Goal: Answer question/provide support

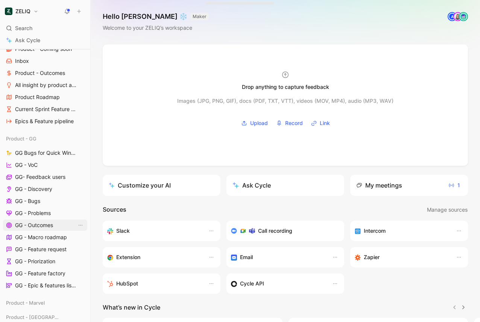
scroll to position [127, 0]
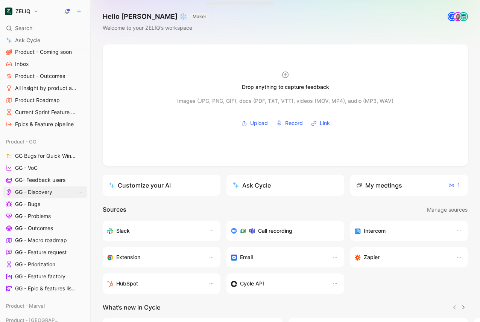
click at [41, 190] on span "GG - Discovery" at bounding box center [33, 192] width 37 height 8
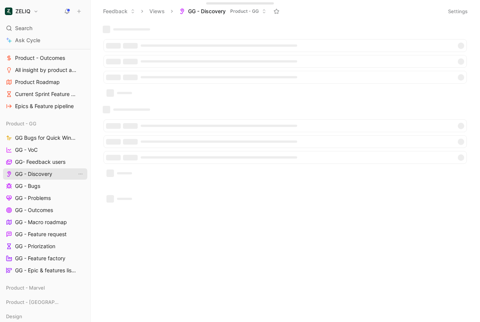
scroll to position [109, 0]
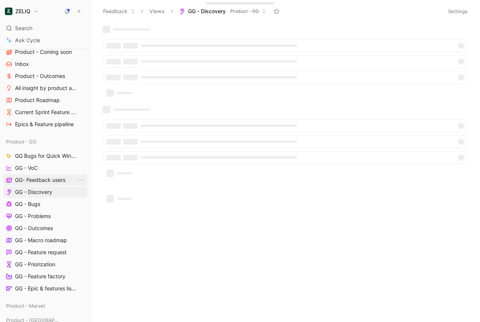
click at [42, 175] on link "GG- Feedback users" at bounding box center [45, 179] width 84 height 11
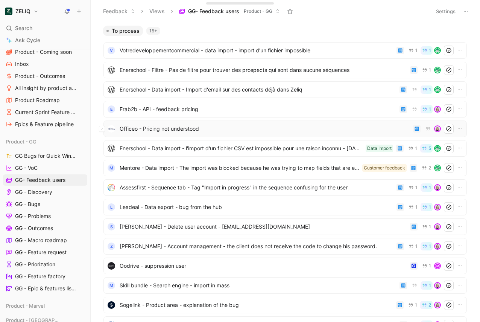
click at [199, 128] on span "Officeo - Pricing not understood" at bounding box center [265, 128] width 291 height 9
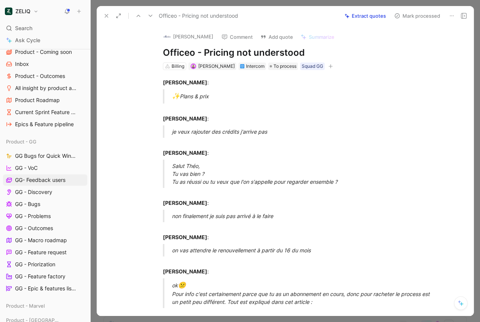
click at [207, 109] on div "[PERSON_NAME] :" at bounding box center [293, 115] width 260 height 16
click at [230, 117] on div "[PERSON_NAME] :" at bounding box center [293, 115] width 260 height 16
click at [355, 12] on button "Extract quotes" at bounding box center [365, 16] width 48 height 11
click at [181, 88] on p "[PERSON_NAME] :" at bounding box center [293, 82] width 289 height 12
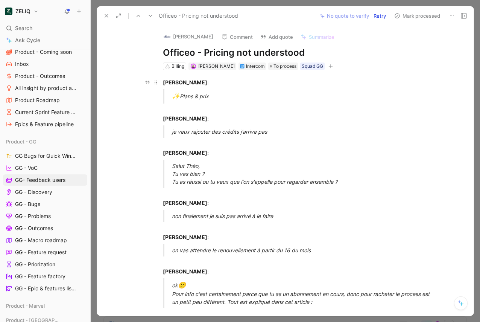
click at [181, 88] on p "[PERSON_NAME] :" at bounding box center [293, 82] width 289 height 12
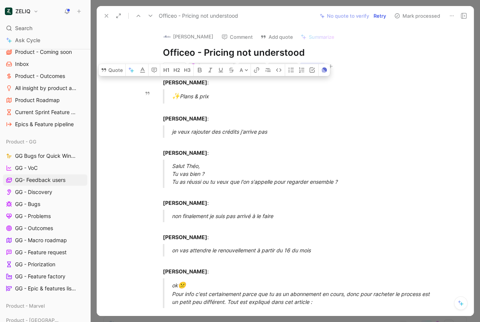
click at [207, 93] on div "✨ Plans & prix" at bounding box center [302, 96] width 260 height 10
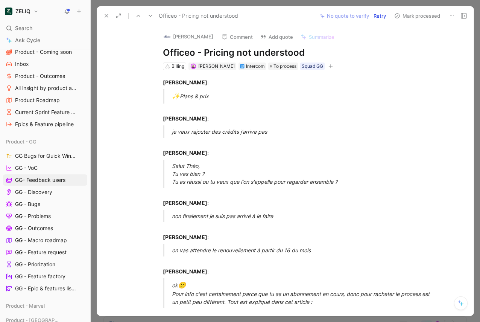
click at [469, 16] on button at bounding box center [464, 16] width 11 height 11
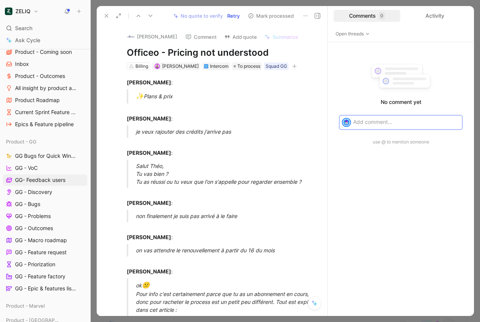
click at [326, 19] on div "Officeo - Pricing not understood No quote to verify Retry Mark processed" at bounding box center [212, 16] width 231 height 20
click at [314, 16] on button at bounding box center [317, 16] width 11 height 11
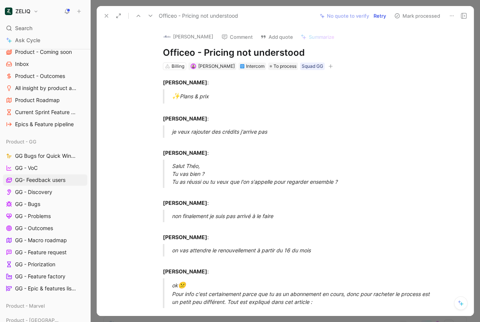
click at [169, 76] on div "[PERSON_NAME] : ✨ Plans & prix [PERSON_NAME] : je veux rajouter des crédits j'a…" at bounding box center [293, 219] width 361 height 299
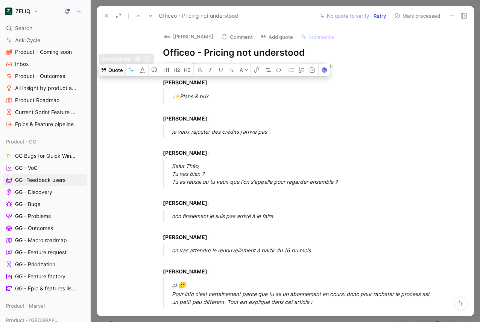
click at [113, 69] on button "Quote" at bounding box center [112, 70] width 27 height 12
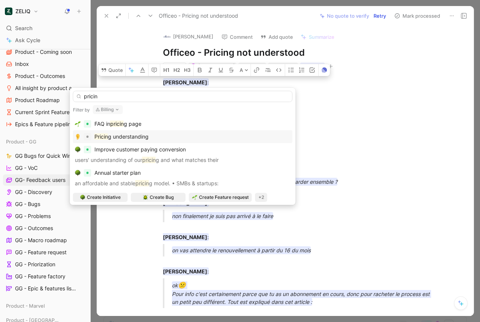
type input "pricin"
click at [123, 136] on span "g understanding" at bounding box center [128, 136] width 41 height 6
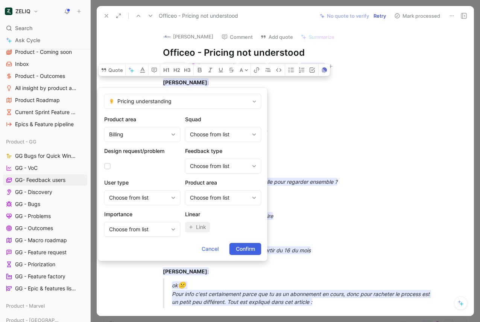
click at [247, 245] on span "Confirm" at bounding box center [245, 248] width 19 height 9
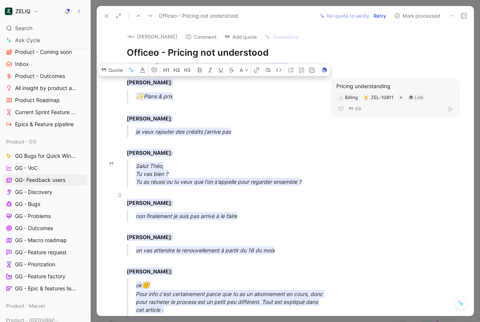
click at [191, 190] on p "[PERSON_NAME] :" at bounding box center [222, 199] width 219 height 20
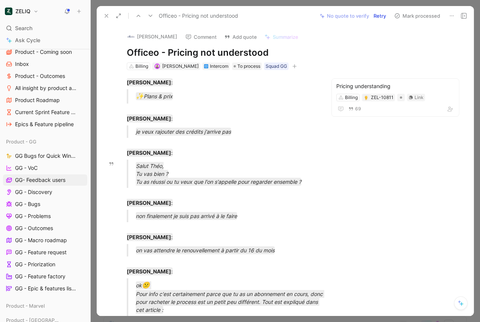
click at [213, 168] on div "Salut Théo, Tu vas bien ? Tu as réussi ou tu veux que l'on s'appelle pour regar…" at bounding box center [231, 174] width 190 height 24
click at [238, 63] on span "To process" at bounding box center [249, 66] width 23 height 8
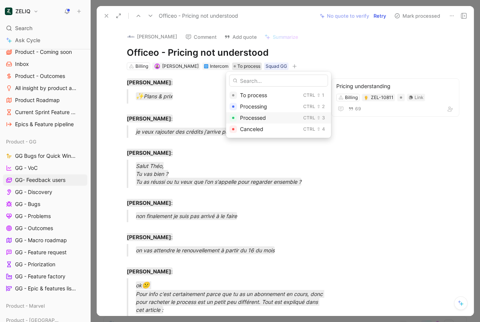
click at [254, 117] on span "Processed" at bounding box center [253, 117] width 26 height 6
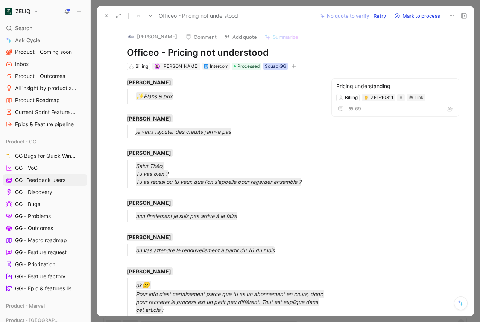
click at [265, 67] on div "Squad GG" at bounding box center [275, 66] width 21 height 8
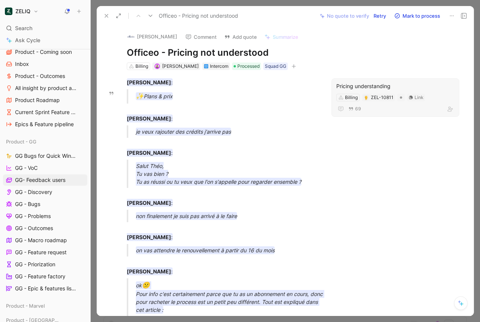
click at [360, 84] on div "Pricing understanding" at bounding box center [396, 86] width 118 height 9
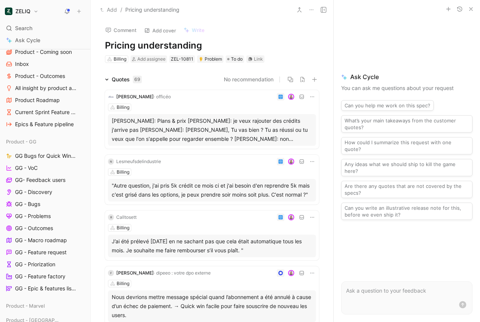
click at [470, 7] on icon "button" at bounding box center [471, 9] width 6 height 6
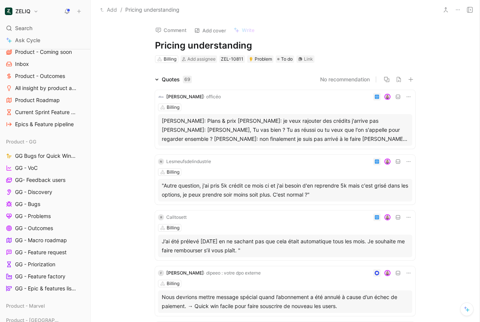
click at [196, 123] on div "[PERSON_NAME]: Plans & prix [PERSON_NAME]: je veux rajouter des crédits j'arriv…" at bounding box center [285, 129] width 247 height 27
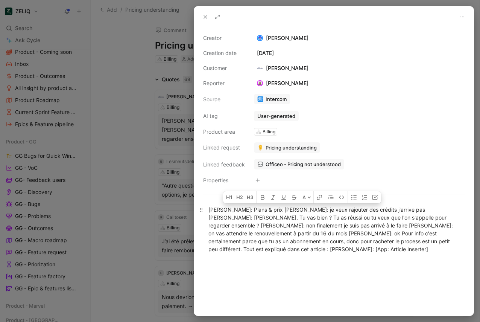
drag, startPoint x: 212, startPoint y: 206, endPoint x: 414, endPoint y: 249, distance: 206.6
click at [414, 249] on div "[PERSON_NAME]: Plans & prix [PERSON_NAME]: je veux rajouter des crédits j'arriv…" at bounding box center [334, 229] width 251 height 47
click at [413, 250] on div "[PERSON_NAME]: Plans & prix [PERSON_NAME]: je veux rajouter des crédits j'arriv…" at bounding box center [334, 229] width 251 height 47
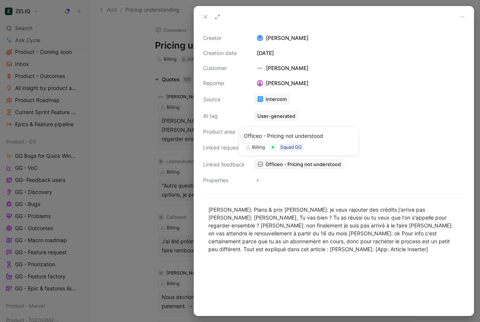
click at [280, 166] on span "Officeo - Pricing not understood" at bounding box center [303, 164] width 75 height 7
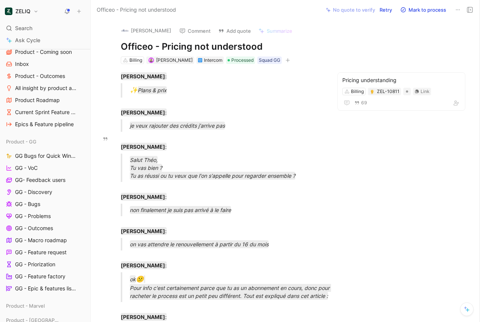
click at [358, 69] on div "[PERSON_NAME] Comment Add quote Summarize Officeo - Pricing not understood Bill…" at bounding box center [285, 171] width 389 height 302
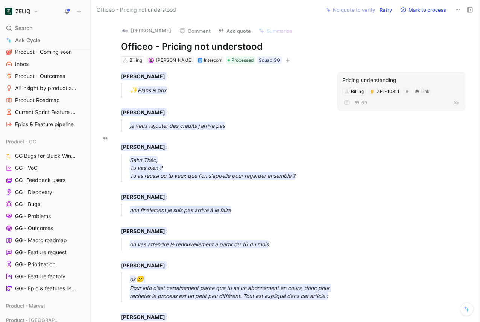
click at [356, 77] on div "Pricing understanding" at bounding box center [402, 80] width 118 height 9
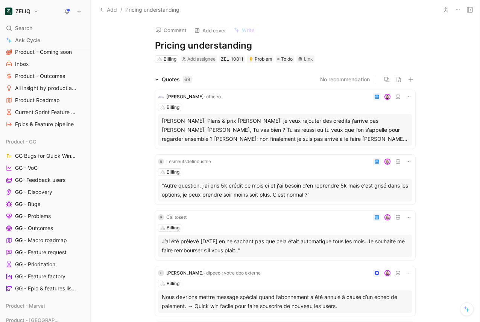
click at [464, 309] on button at bounding box center [467, 309] width 14 height 14
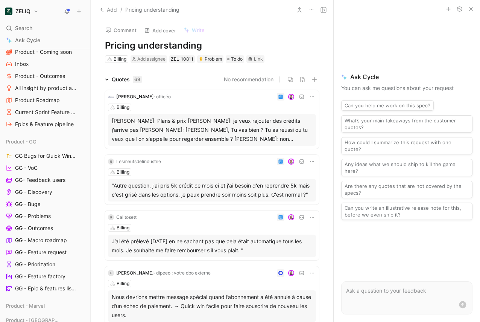
click at [471, 7] on icon "button" at bounding box center [471, 9] width 6 height 6
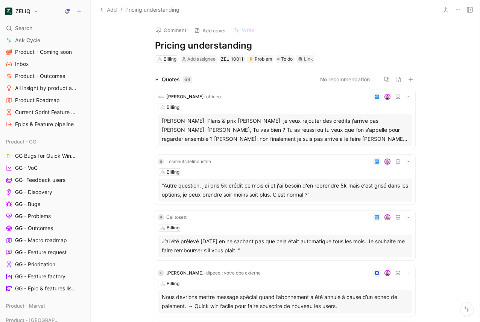
click at [469, 311] on icon at bounding box center [467, 309] width 6 height 6
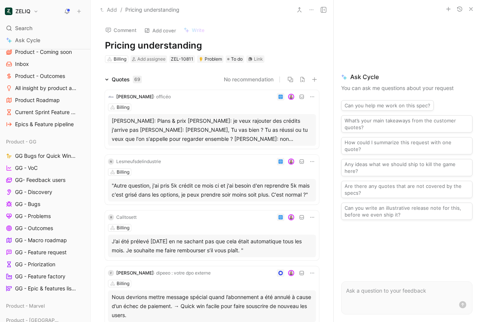
click at [388, 284] on form at bounding box center [406, 297] width 131 height 33
click at [469, 7] on icon "button" at bounding box center [471, 9] width 6 height 6
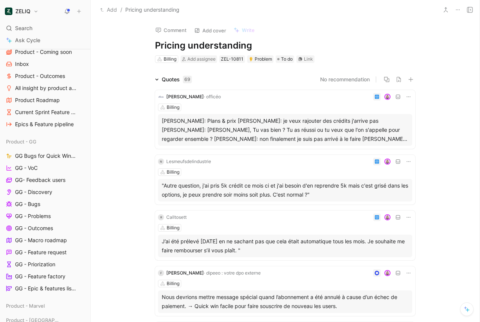
click at [471, 8] on icon at bounding box center [470, 10] width 6 height 6
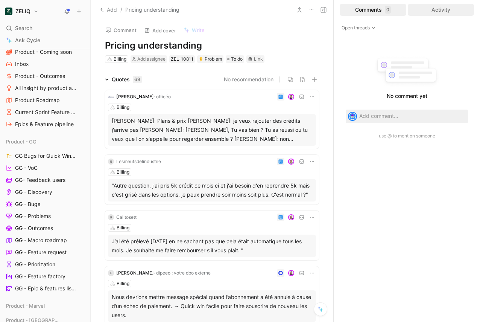
click at [428, 9] on div "Activity" at bounding box center [441, 10] width 67 height 12
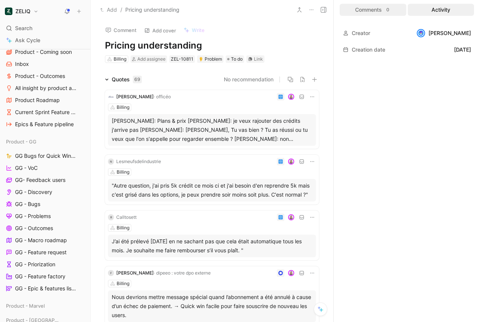
click at [356, 12] on div "Comments 0" at bounding box center [373, 10] width 67 height 12
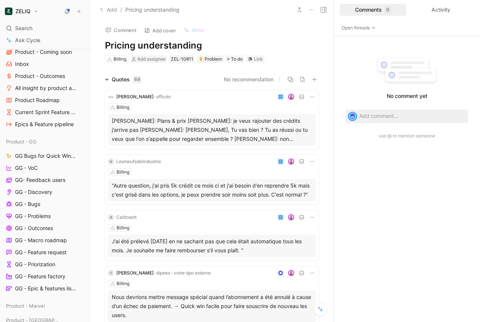
click at [321, 13] on button at bounding box center [323, 10] width 11 height 11
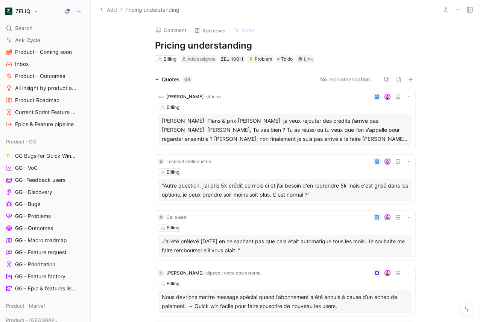
click at [467, 311] on icon at bounding box center [468, 310] width 4 height 4
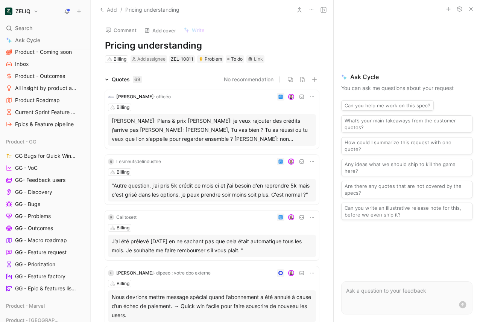
click at [474, 9] on icon "button" at bounding box center [471, 9] width 6 height 6
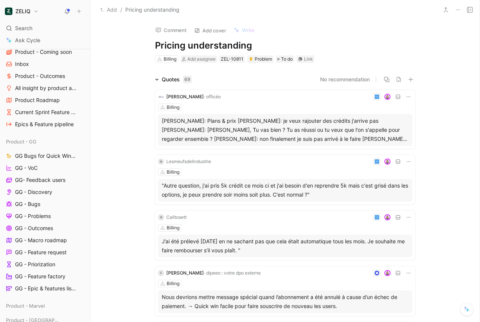
click at [471, 5] on button at bounding box center [470, 10] width 11 height 11
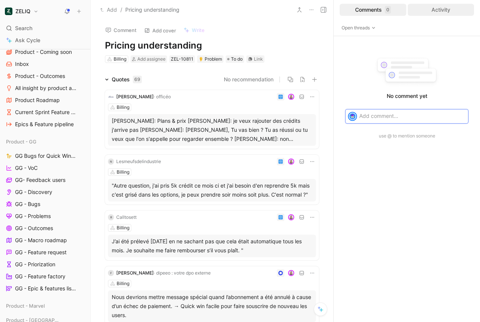
click at [435, 10] on div "Activity" at bounding box center [441, 10] width 67 height 12
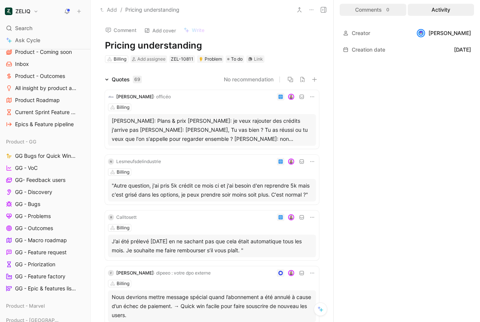
click at [378, 15] on div "Comments 0" at bounding box center [373, 10] width 67 height 12
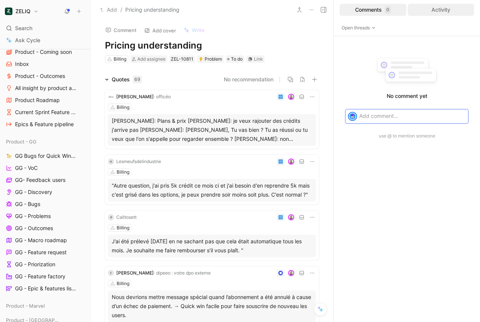
click at [435, 12] on div "Activity" at bounding box center [441, 10] width 67 height 12
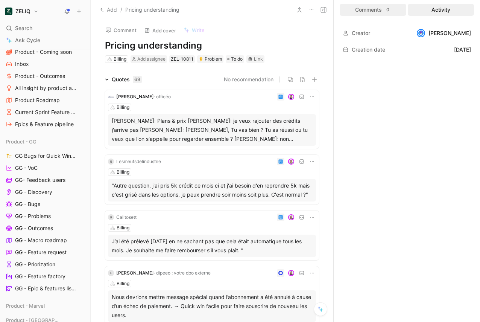
click at [395, 12] on div "Comments 0" at bounding box center [373, 10] width 67 height 12
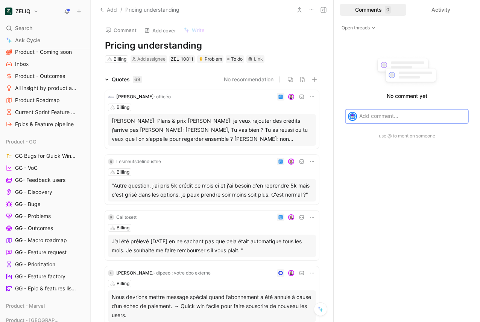
click at [326, 9] on icon at bounding box center [324, 10] width 6 height 6
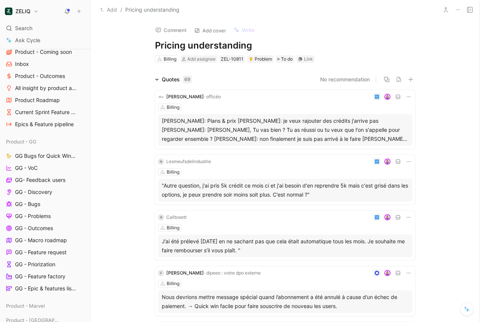
click at [67, 15] on button at bounding box center [67, 11] width 11 height 11
